Goal: Check status: Check status

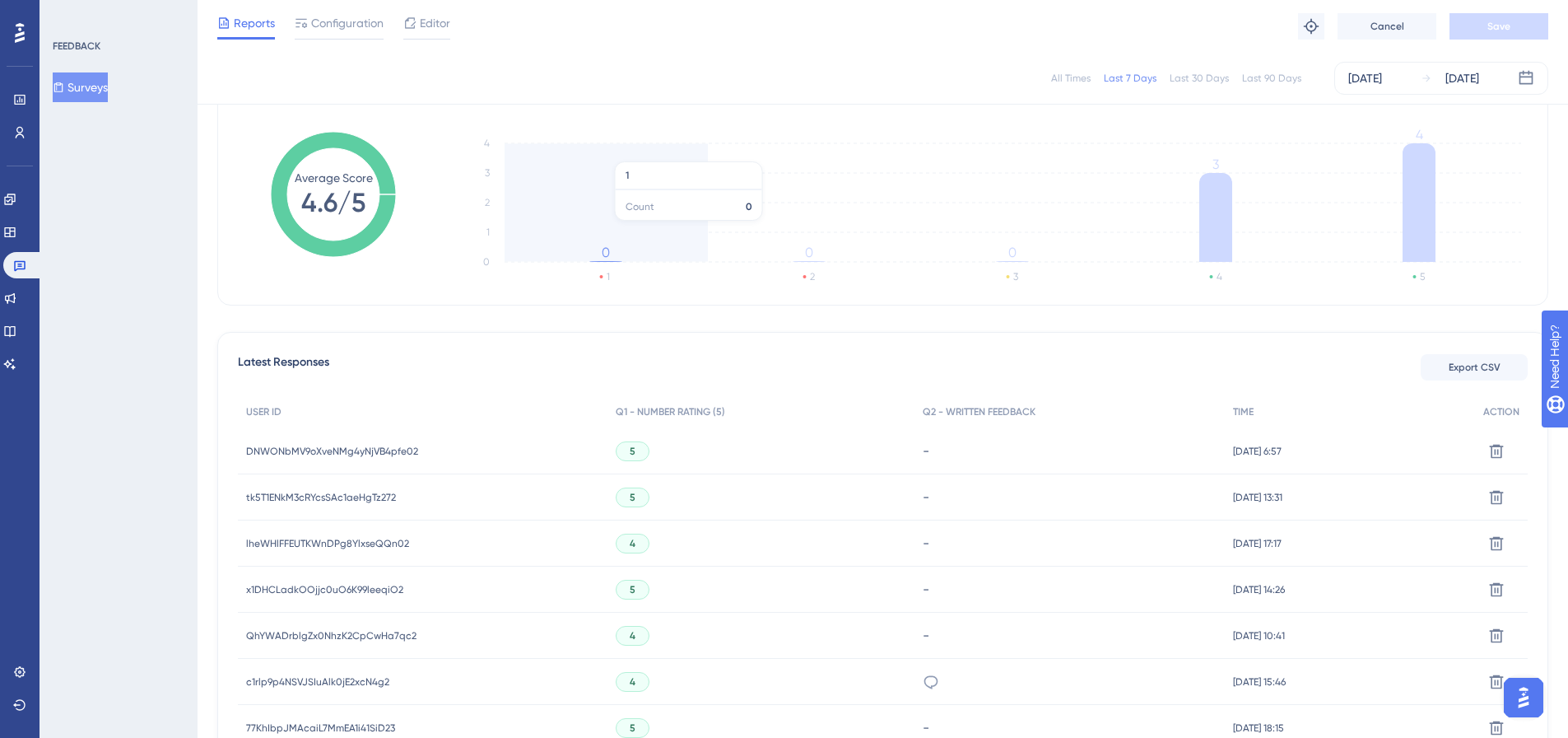
scroll to position [247, 0]
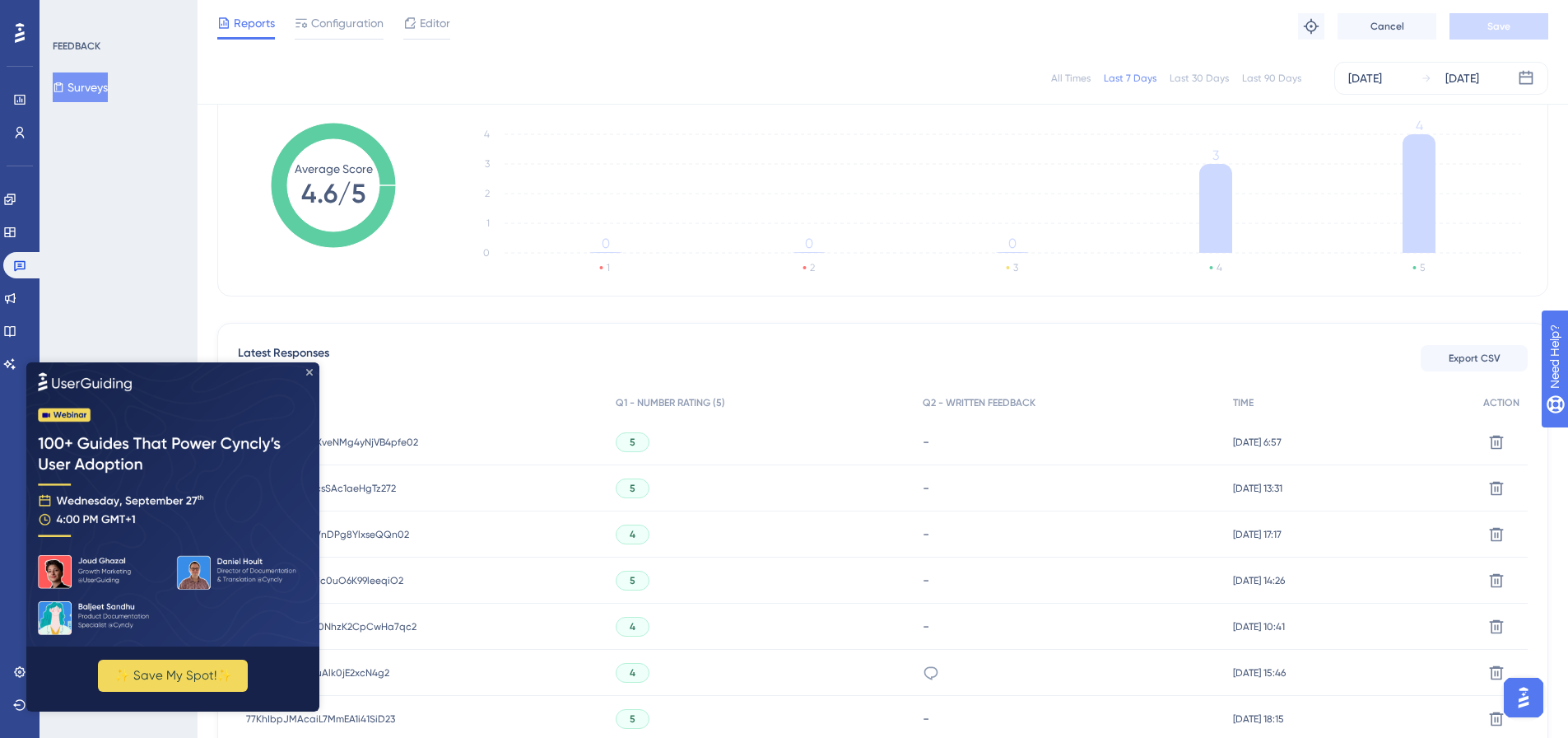
click at [312, 368] on icon "Close Preview" at bounding box center [310, 371] width 7 height 7
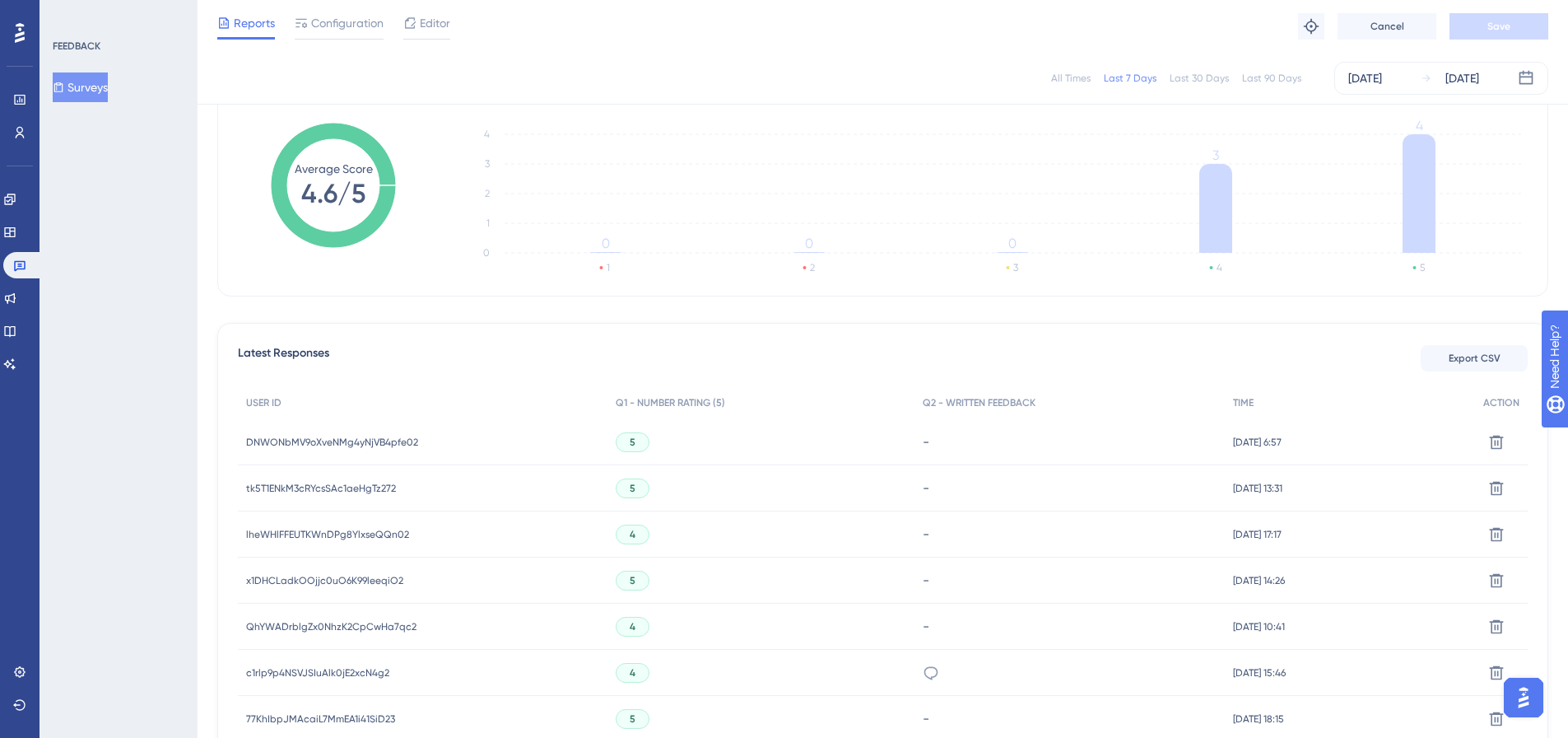
click at [320, 492] on span "tk5T1ENkM3cRYcsSAc1aeHgTz272" at bounding box center [321, 488] width 150 height 13
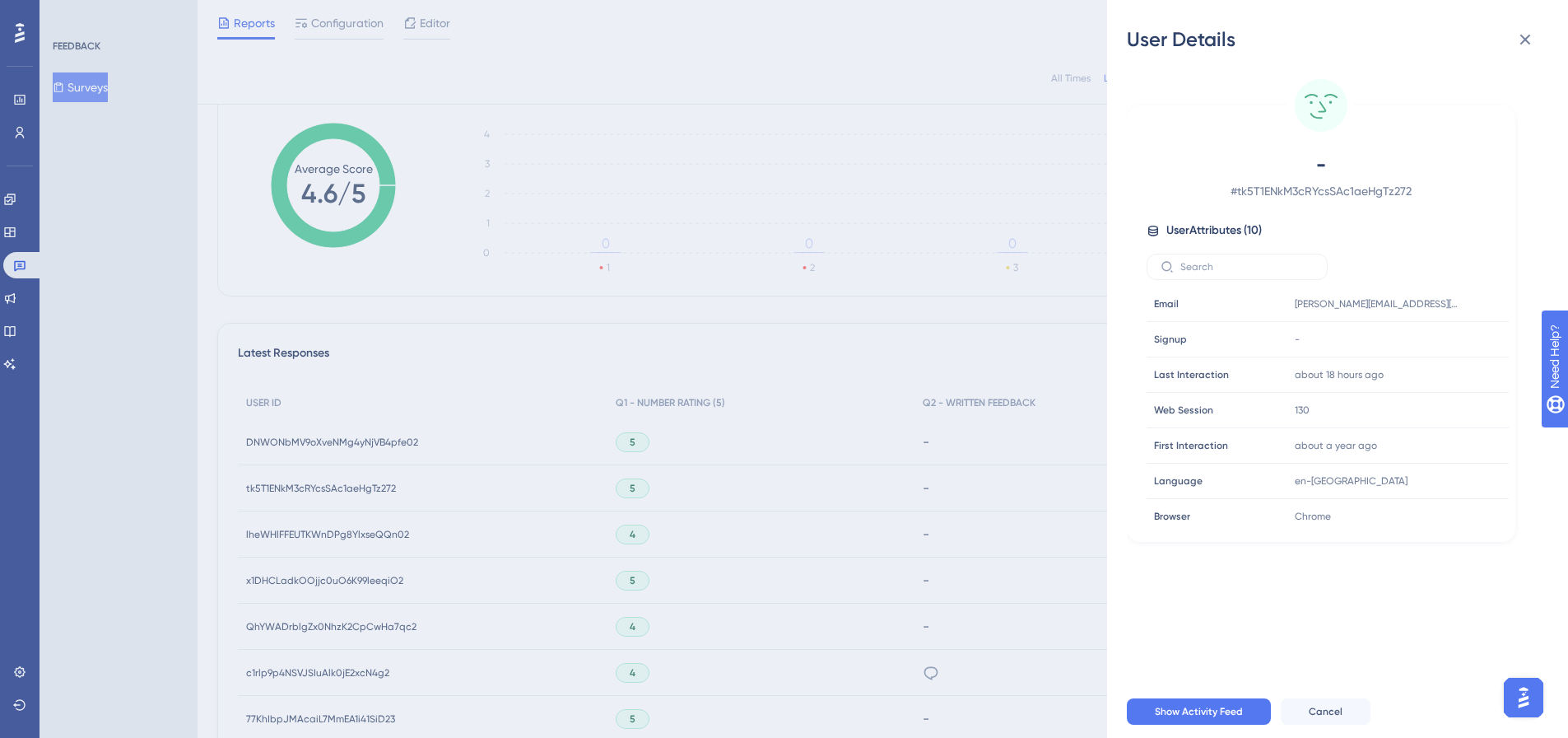
click at [332, 454] on div "User Details - # tk5T1ENkM3cRYcsSAc1aeHgTz272 User Attributes ( 10 ) Email Emai…" at bounding box center [784, 369] width 1568 height 738
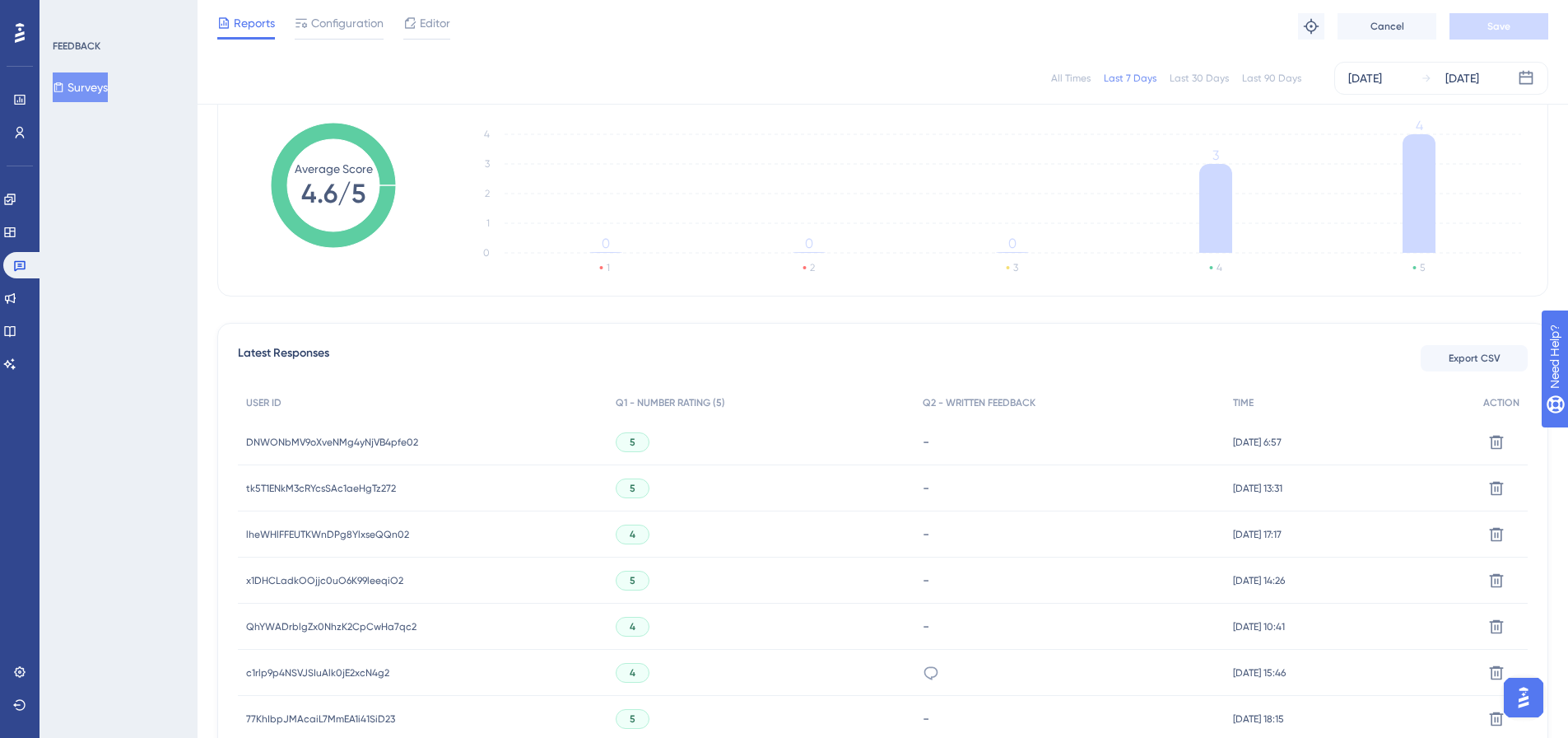
click at [333, 441] on span "DNWONbMV9oXveNMg4yNjVB4pfe02" at bounding box center [332, 442] width 172 height 13
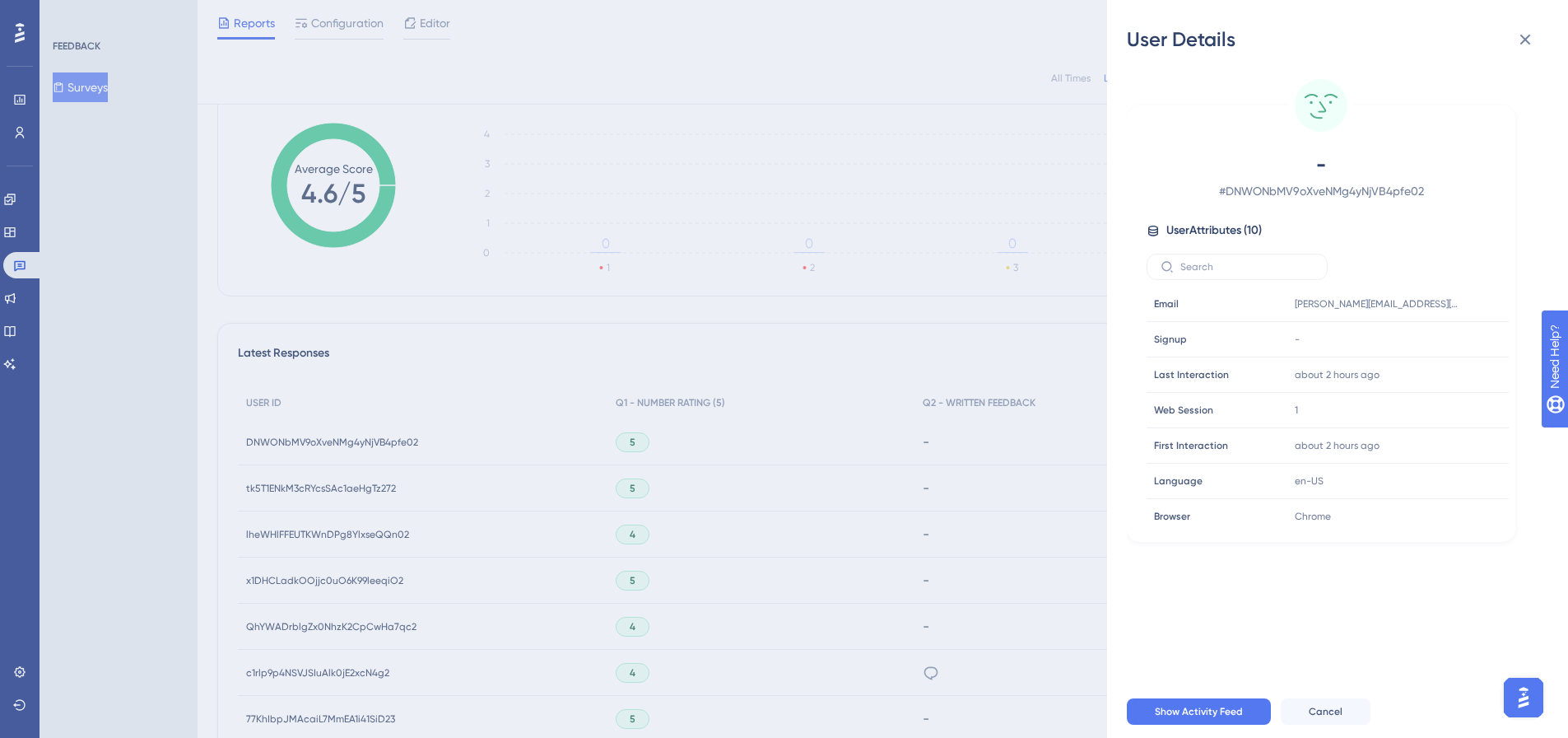
click at [333, 441] on div "User Details - # DNWONbMV9oXveNMg4yNjVB4pfe02 User Attributes ( 10 ) Email Emai…" at bounding box center [784, 369] width 1568 height 738
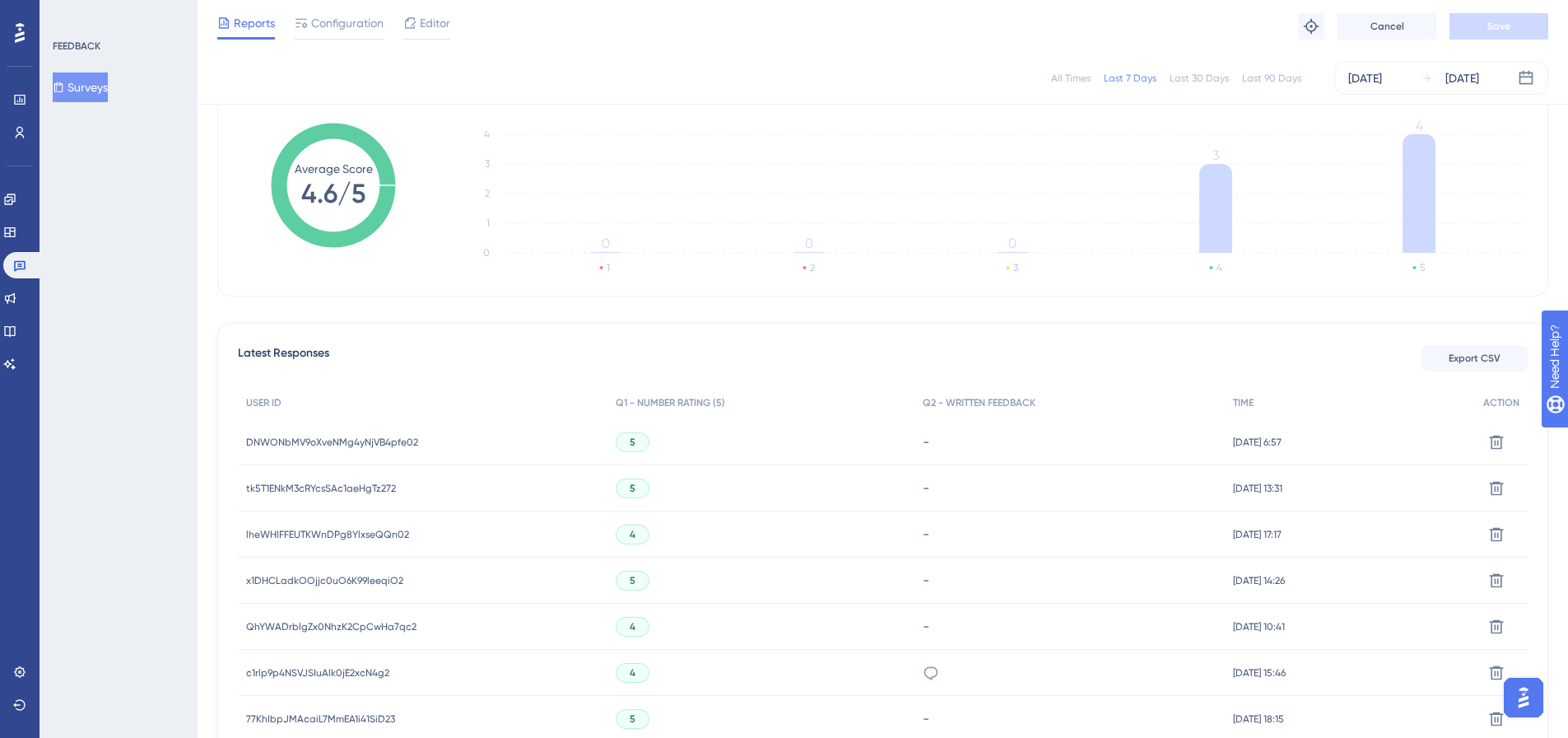
click at [322, 433] on div "DNWONbMV9oXveNMg4yNjVB4pfe02 DNWONbMV9oXveNMg4yNjVB4pfe02" at bounding box center [332, 441] width 172 height 46
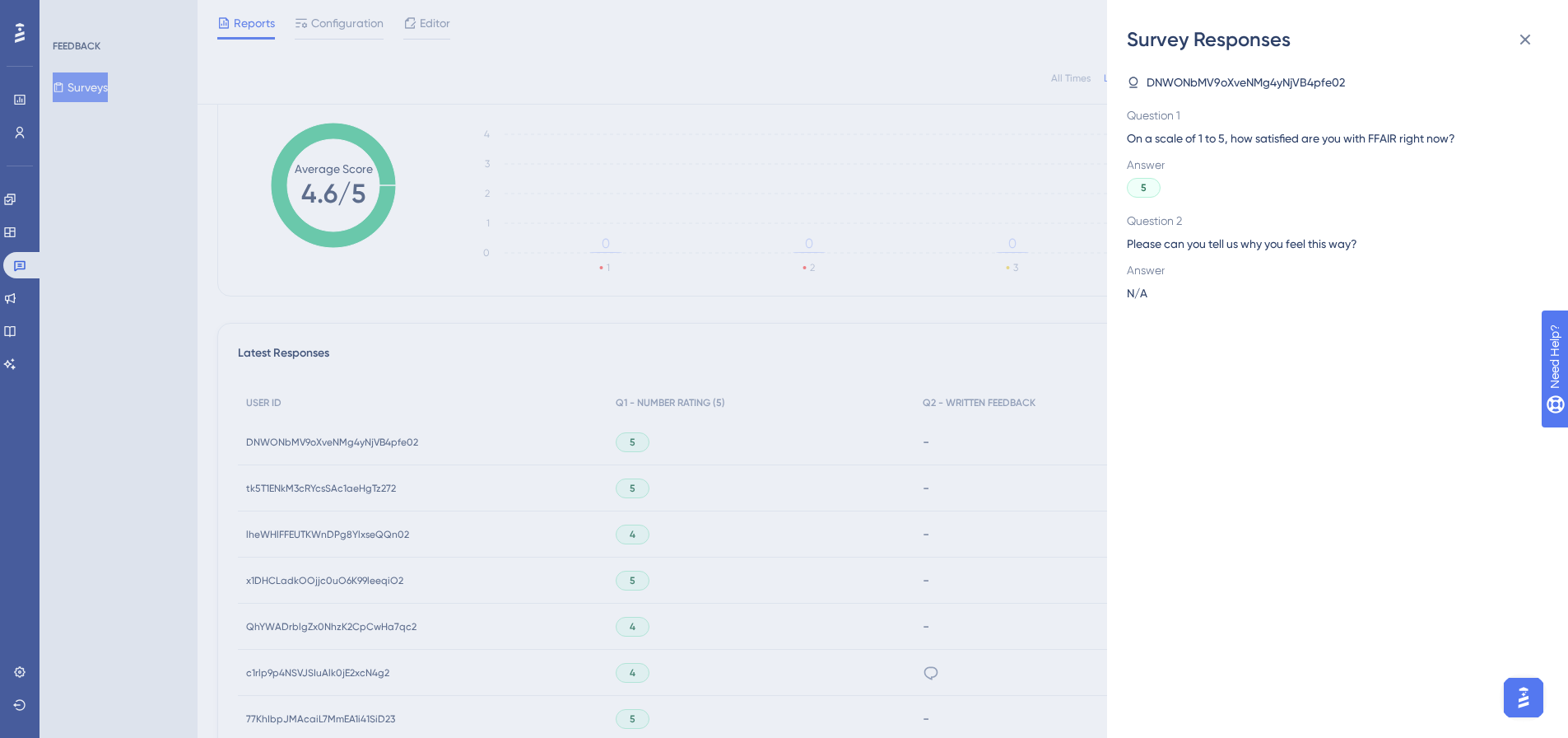
click at [292, 437] on div "Survey Responses DNWONbMV9oXveNMg4yNjVB4pfe02 Question 1 On a scale of 1 to 5, …" at bounding box center [784, 369] width 1568 height 738
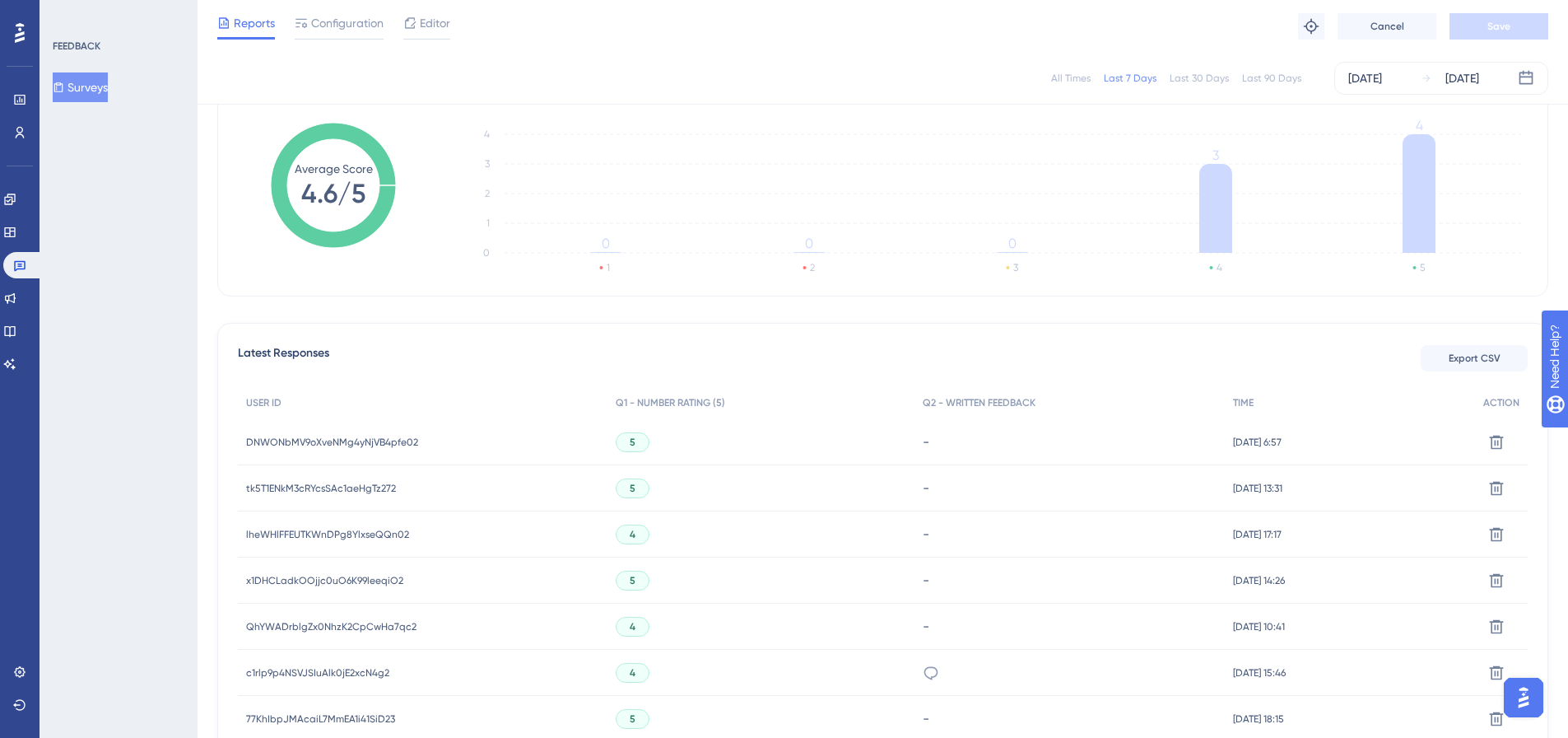
click at [284, 446] on span "DNWONbMV9oXveNMg4yNjVB4pfe02" at bounding box center [332, 442] width 172 height 13
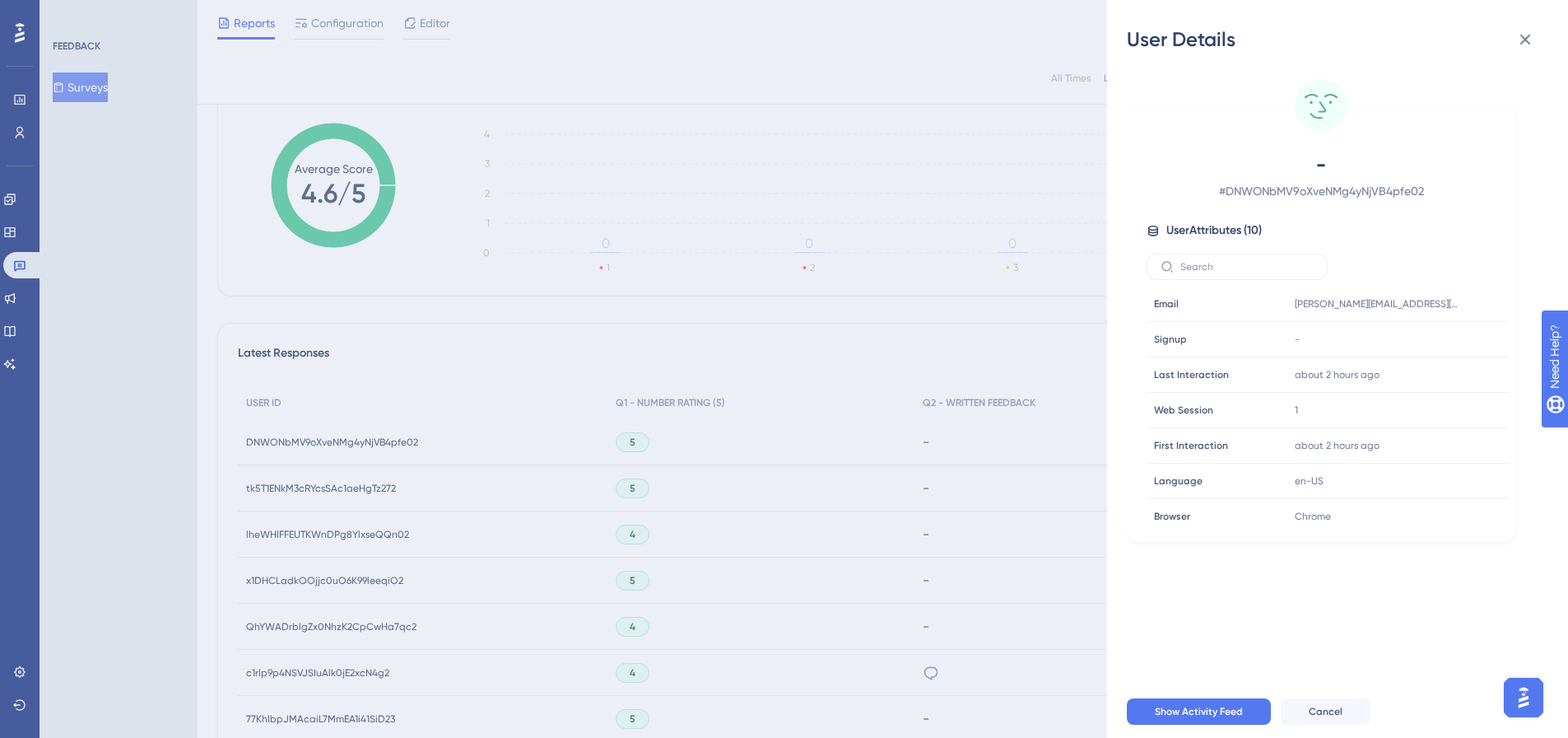
click at [102, 83] on div "User Details - # DNWONbMV9oXveNMg4yNjVB4pfe02 User Attributes ( 10 ) Email Emai…" at bounding box center [784, 369] width 1568 height 738
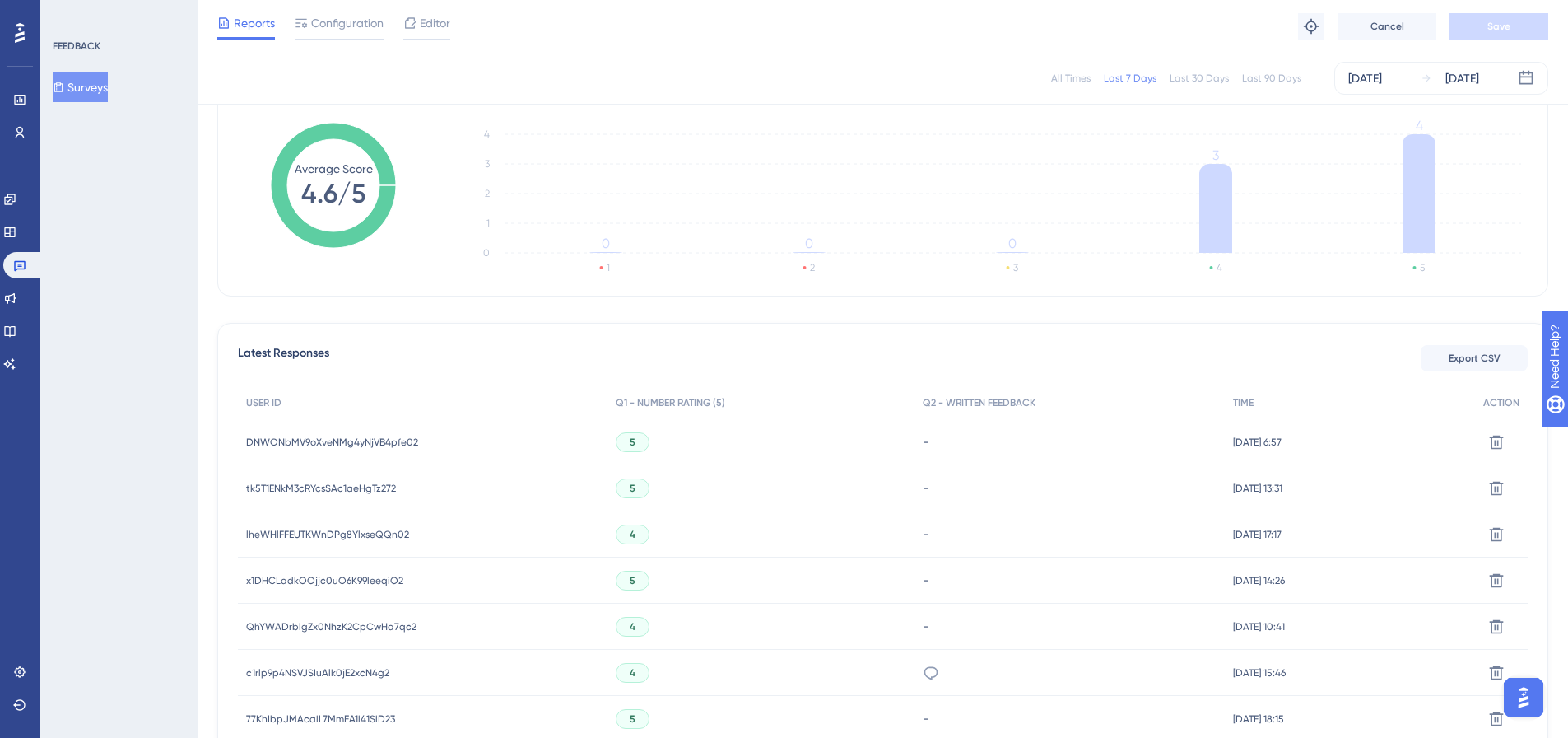
click at [94, 89] on button "Surveys" at bounding box center [80, 86] width 55 height 29
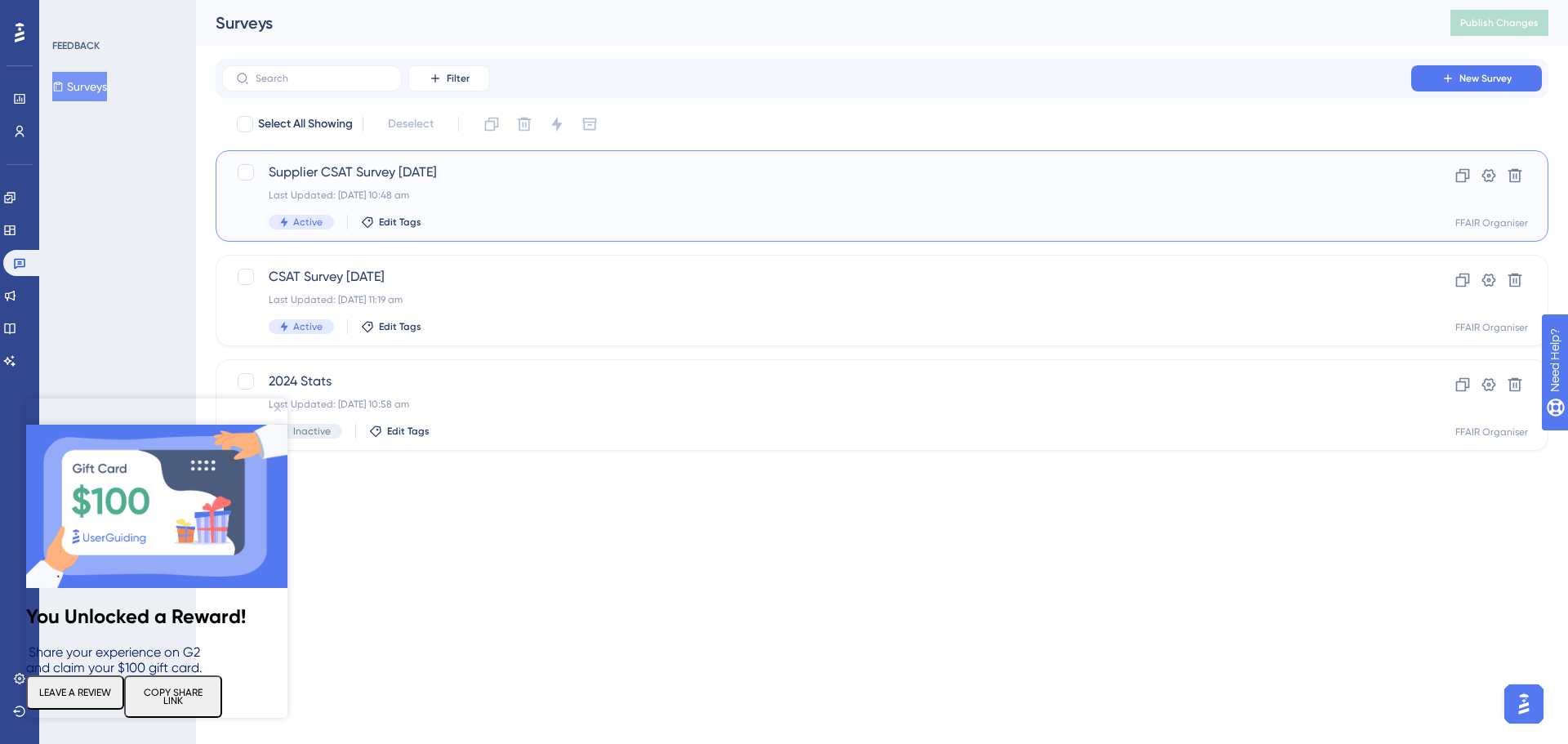
click at [612, 199] on div "Last Updated: [DATE] 10:48 am" at bounding box center [816, 195] width 1096 height 13
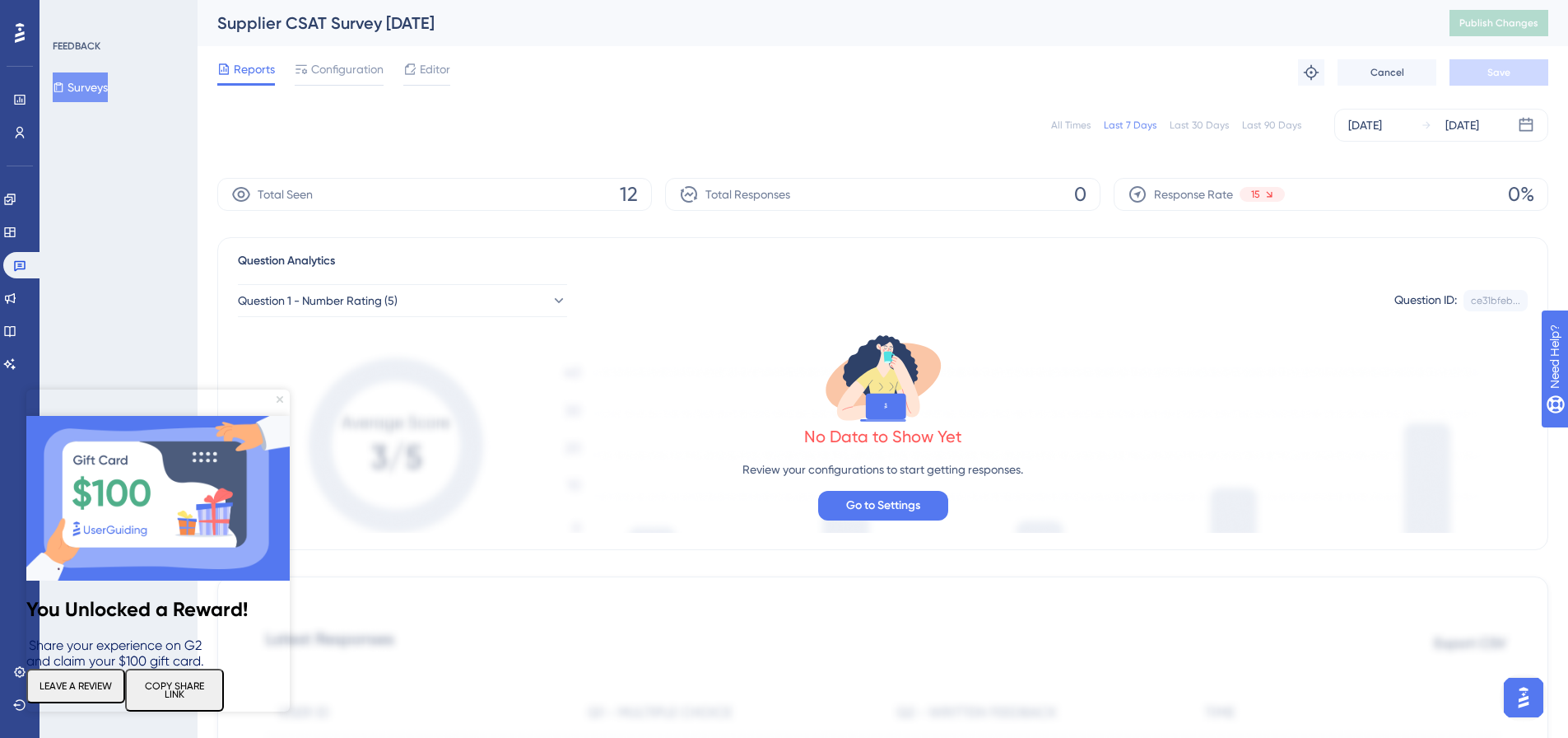
click at [281, 400] on icon "Close Preview" at bounding box center [280, 400] width 7 height 7
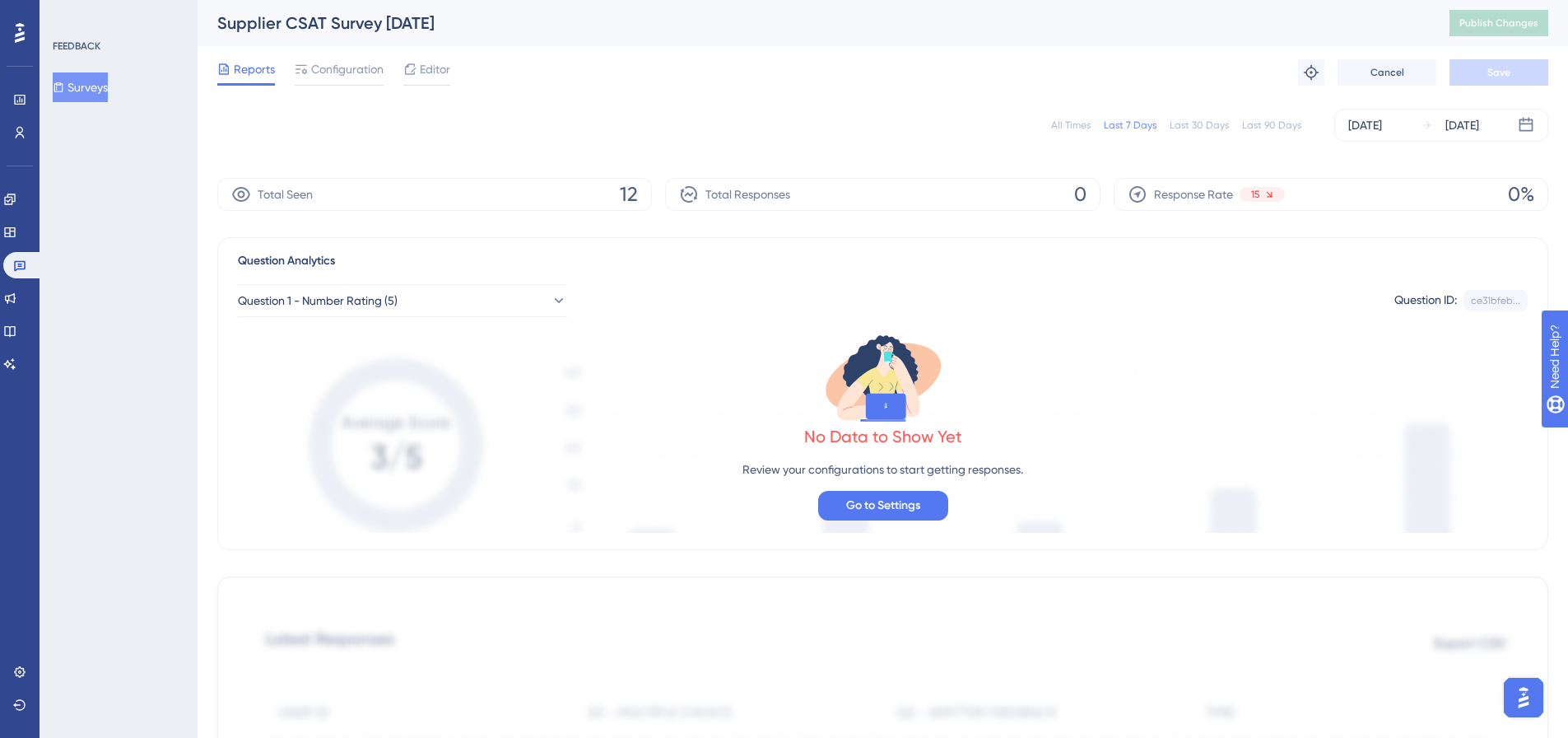
click at [1065, 120] on div "All Times" at bounding box center [1070, 126] width 39 height 13
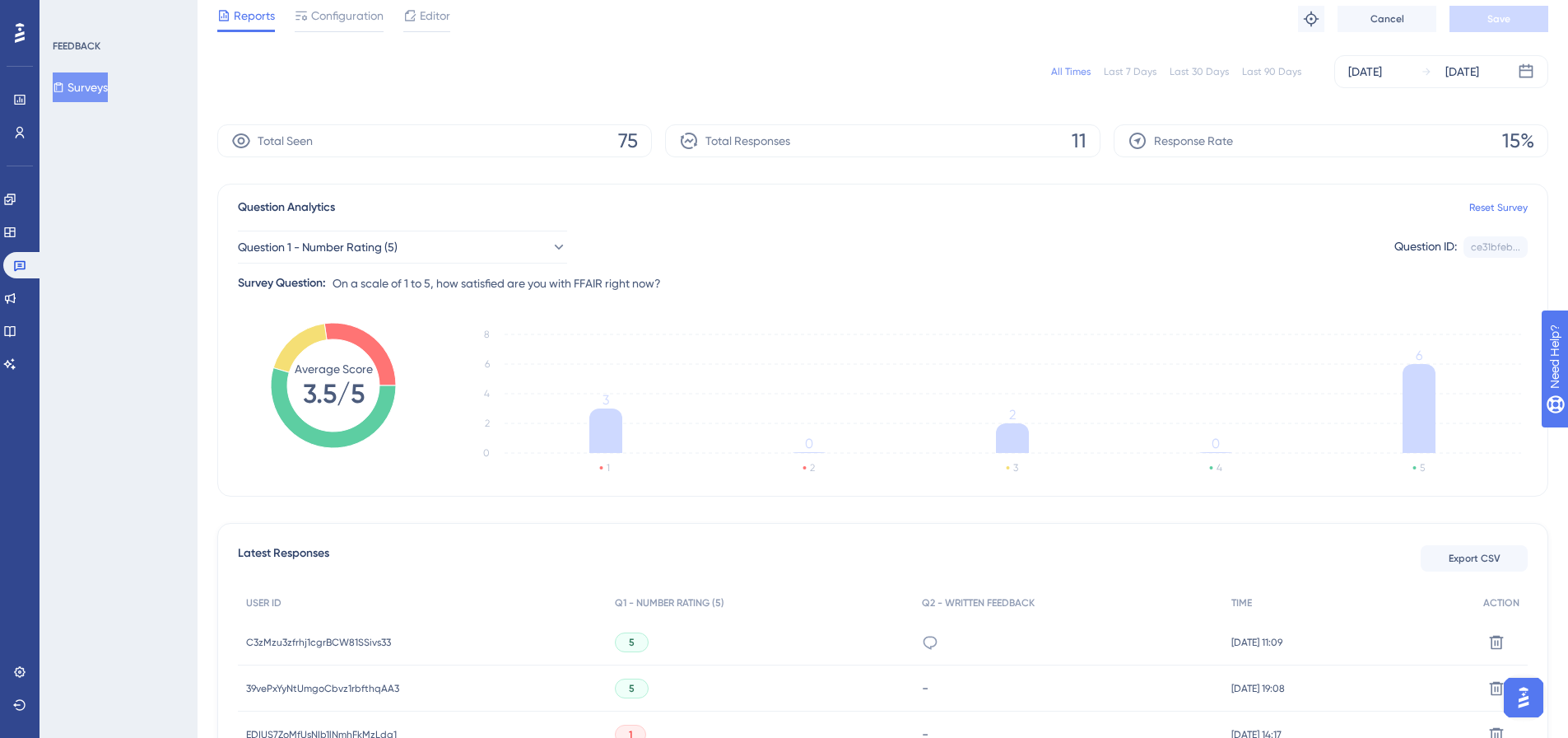
scroll to position [82, 0]
